Goal: Task Accomplishment & Management: Complete application form

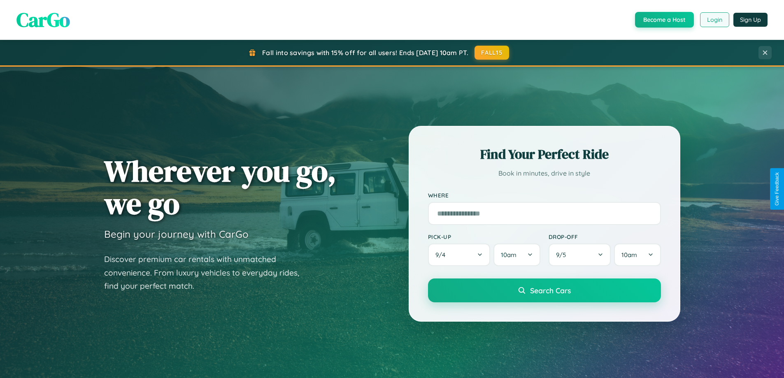
click at [714, 20] on button "Login" at bounding box center [714, 19] width 29 height 15
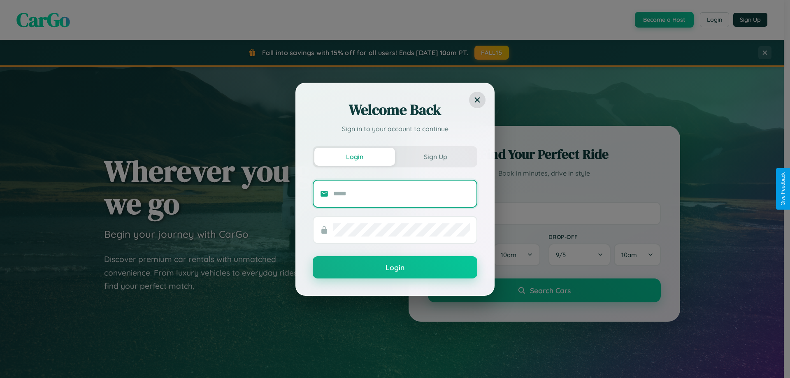
click at [402, 193] on input "text" at bounding box center [401, 193] width 137 height 13
type input "**********"
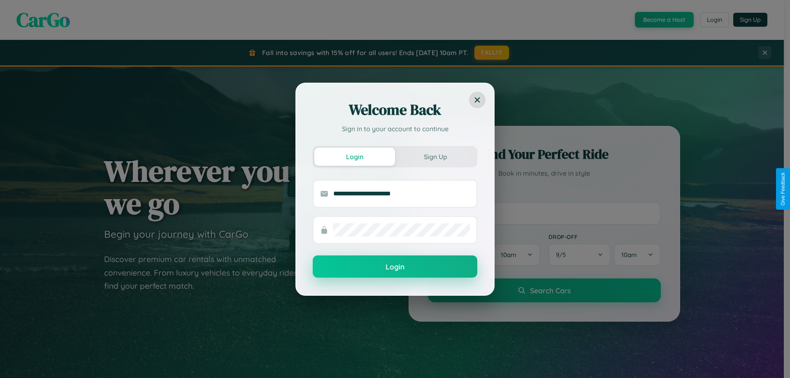
click at [395, 267] on button "Login" at bounding box center [395, 267] width 165 height 22
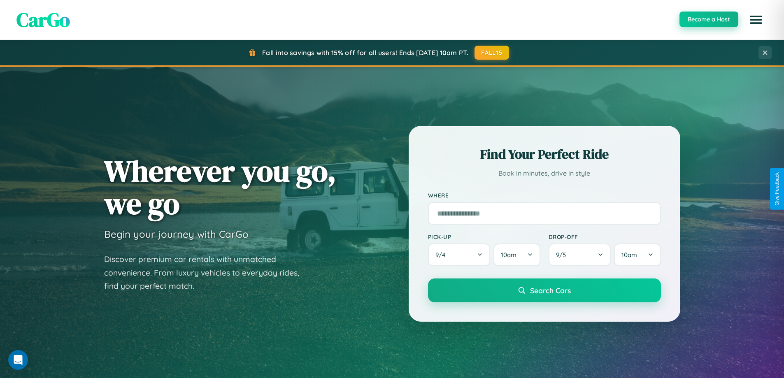
click at [709, 20] on button "Become a Host" at bounding box center [709, 20] width 59 height 16
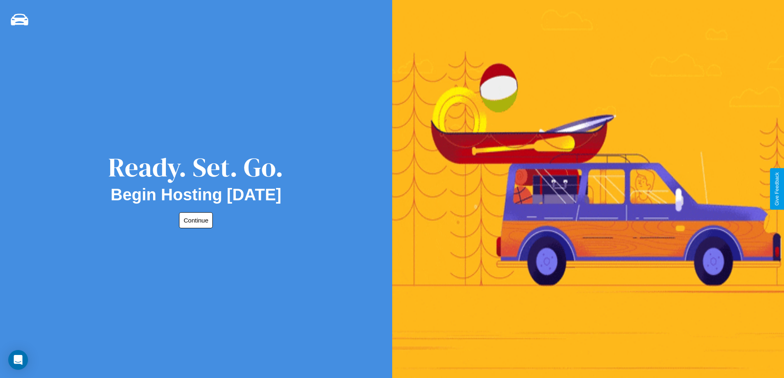
click at [194, 220] on button "Continue" at bounding box center [196, 220] width 34 height 16
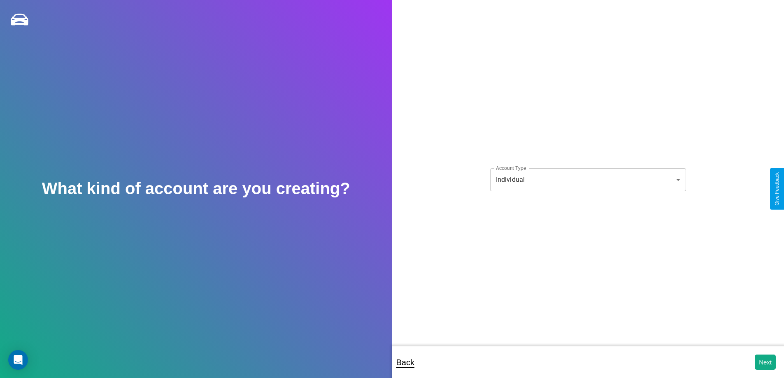
click at [588, 179] on body "**********" at bounding box center [392, 194] width 784 height 389
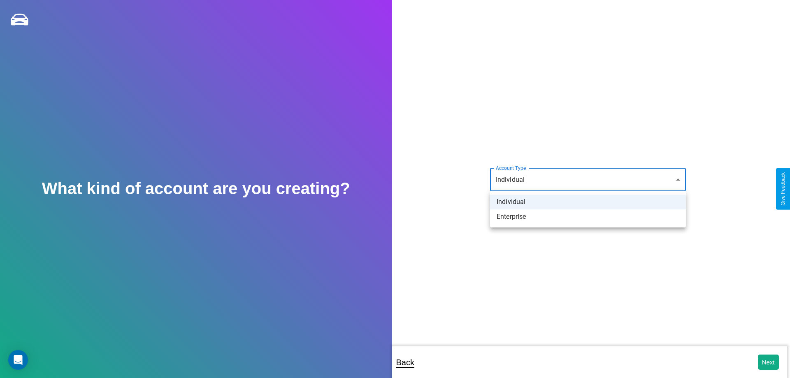
click at [588, 202] on li "Individual" at bounding box center [588, 202] width 196 height 15
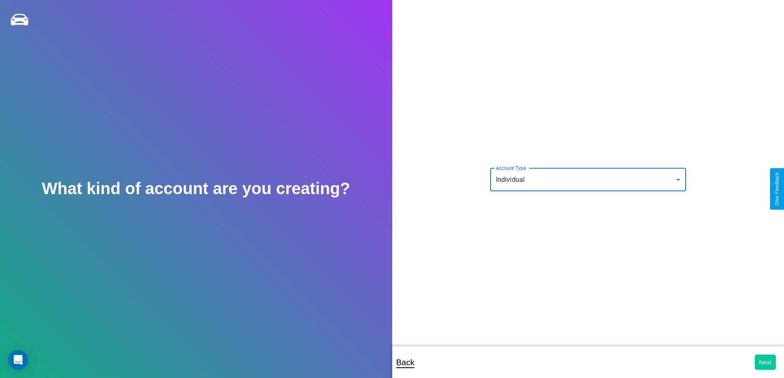
click at [765, 362] on button "Next" at bounding box center [765, 362] width 21 height 15
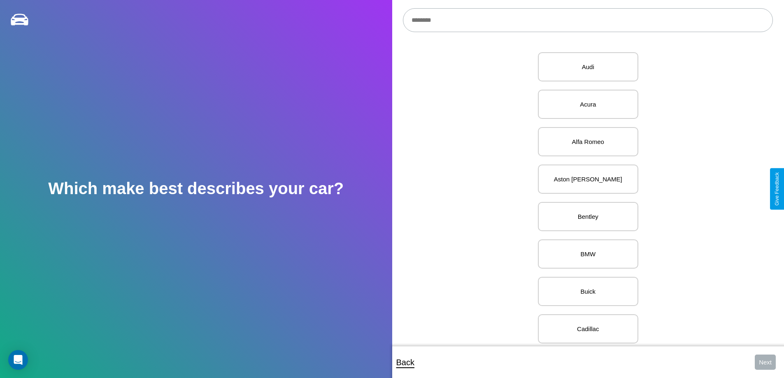
click at [588, 20] on input "text" at bounding box center [588, 20] width 370 height 24
type input "*****"
click at [585, 67] on p "Dodge" at bounding box center [588, 66] width 82 height 11
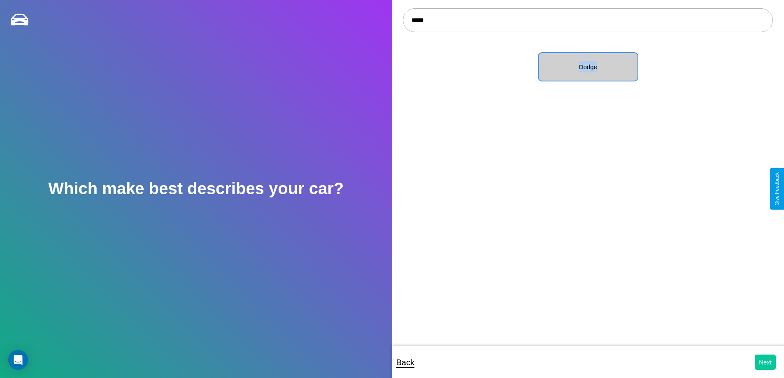
click at [765, 362] on button "Next" at bounding box center [765, 362] width 21 height 15
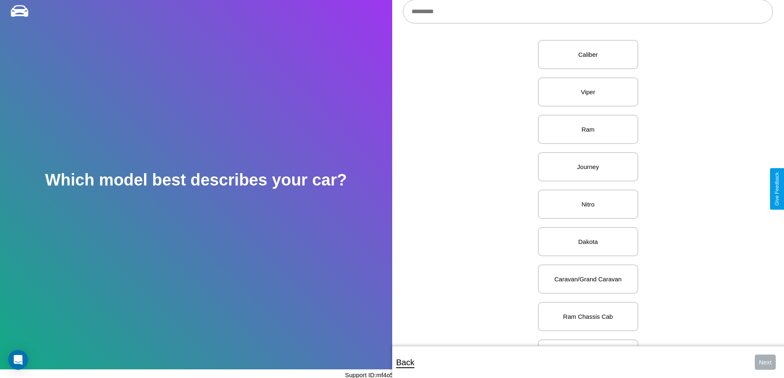
scroll to position [207, 0]
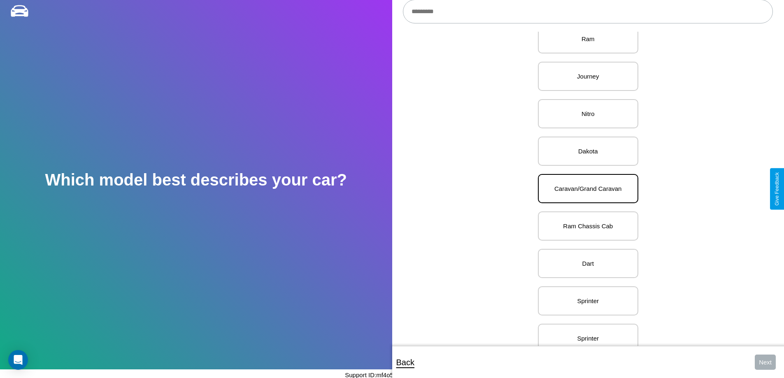
click at [585, 189] on p "Caravan/Grand Caravan" at bounding box center [588, 188] width 82 height 11
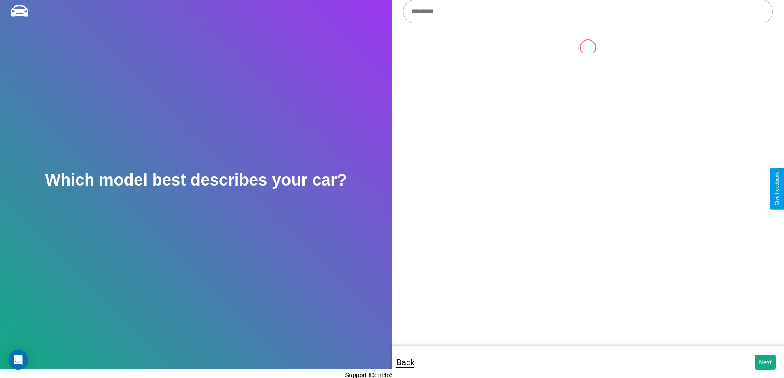
scroll to position [0, 0]
click at [765, 362] on button "Next" at bounding box center [765, 362] width 21 height 15
